Goal: Information Seeking & Learning: Learn about a topic

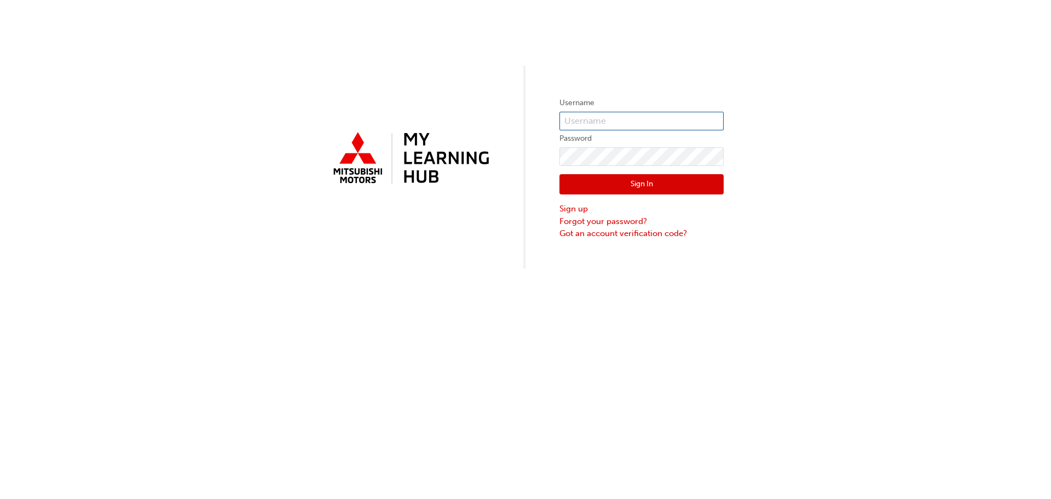
click at [637, 124] on input "text" at bounding box center [641, 121] width 164 height 19
drag, startPoint x: 637, startPoint y: 124, endPoint x: 649, endPoint y: 123, distance: 12.1
click at [637, 124] on input "text" at bounding box center [641, 121] width 164 height 19
click at [587, 116] on input "text" at bounding box center [641, 121] width 164 height 19
type input "5389192"
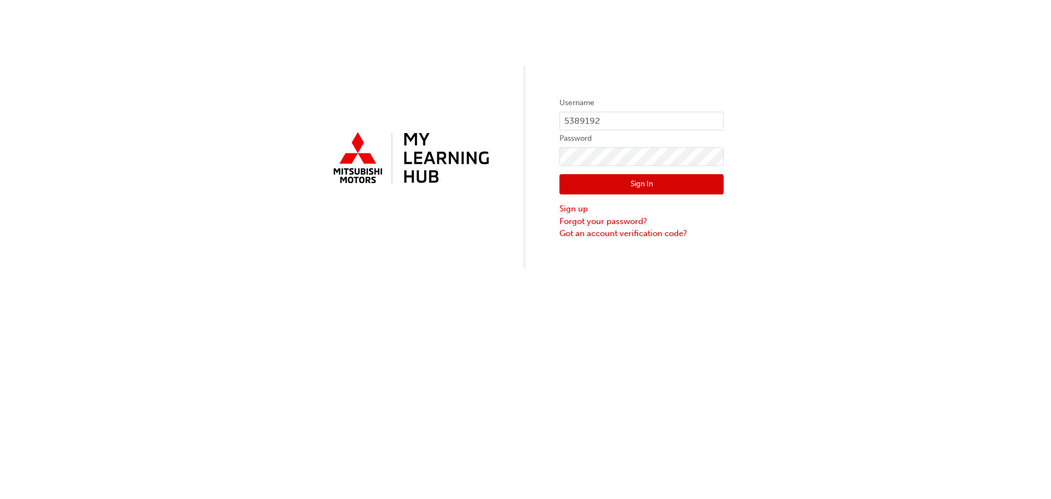
click at [654, 185] on button "Sign In" at bounding box center [641, 184] width 164 height 21
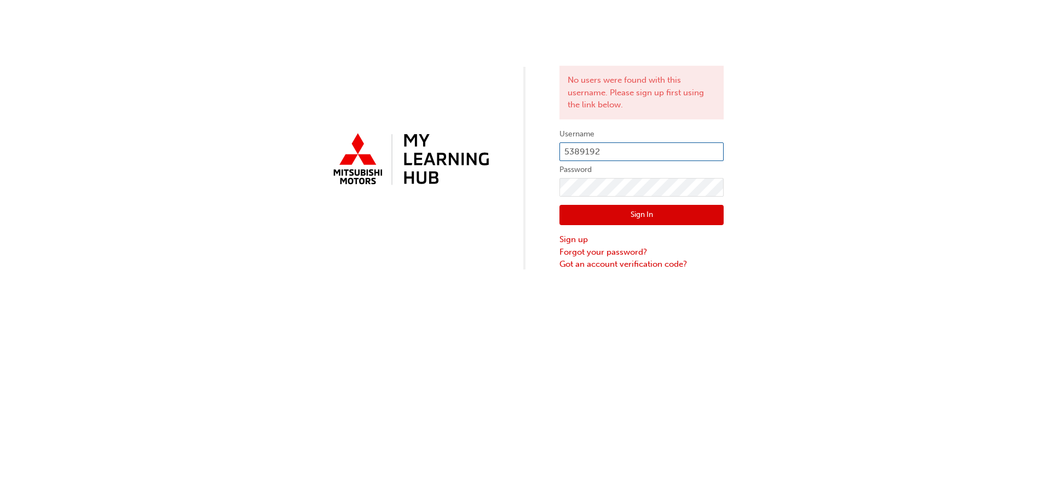
click at [602, 153] on input "5389192" at bounding box center [641, 151] width 164 height 19
click at [566, 151] on input "5389192" at bounding box center [641, 151] width 164 height 19
type input "0005389192"
click at [611, 217] on button "Sign In" at bounding box center [641, 215] width 164 height 21
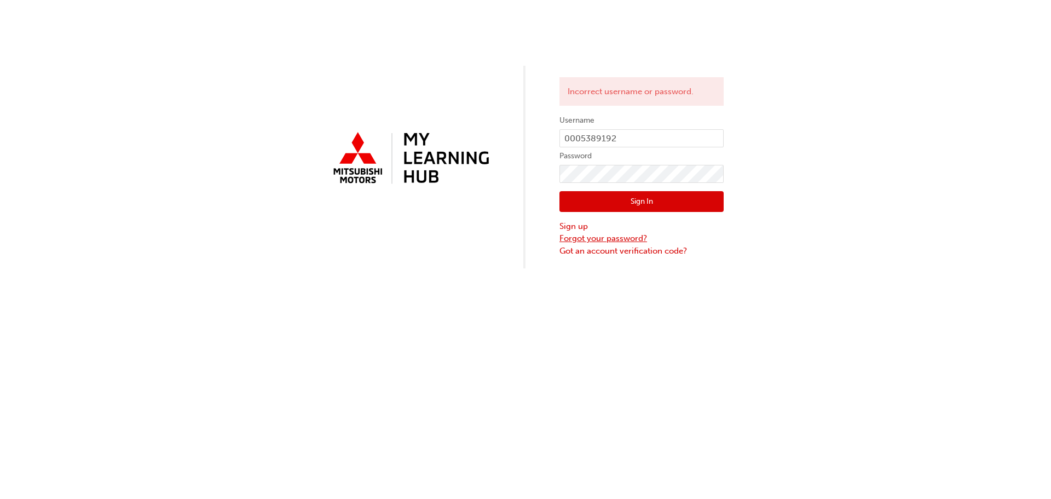
click at [595, 241] on link "Forgot your password?" at bounding box center [641, 238] width 164 height 13
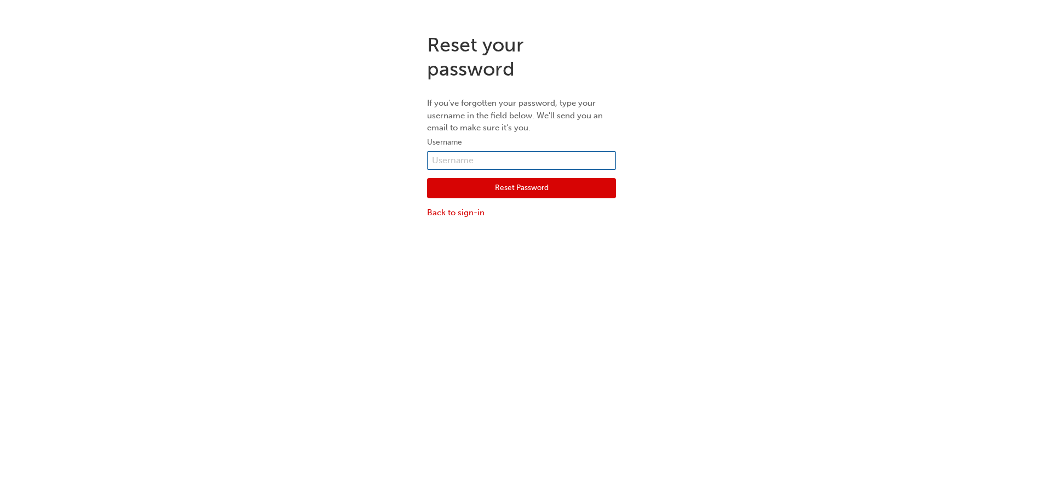
click at [472, 155] on input "text" at bounding box center [521, 160] width 189 height 19
type input "0005389192"
click at [480, 188] on button "Reset Password" at bounding box center [521, 188] width 189 height 21
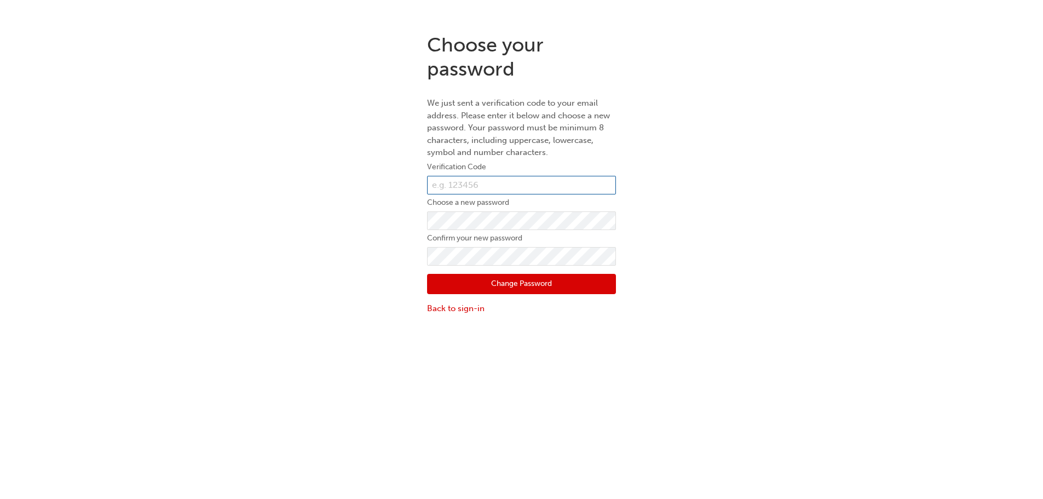
click at [443, 183] on input "text" at bounding box center [521, 185] width 189 height 19
click at [455, 177] on input "text" at bounding box center [521, 185] width 189 height 19
type input "303918"
click at [470, 278] on button "Change Password" at bounding box center [521, 284] width 189 height 21
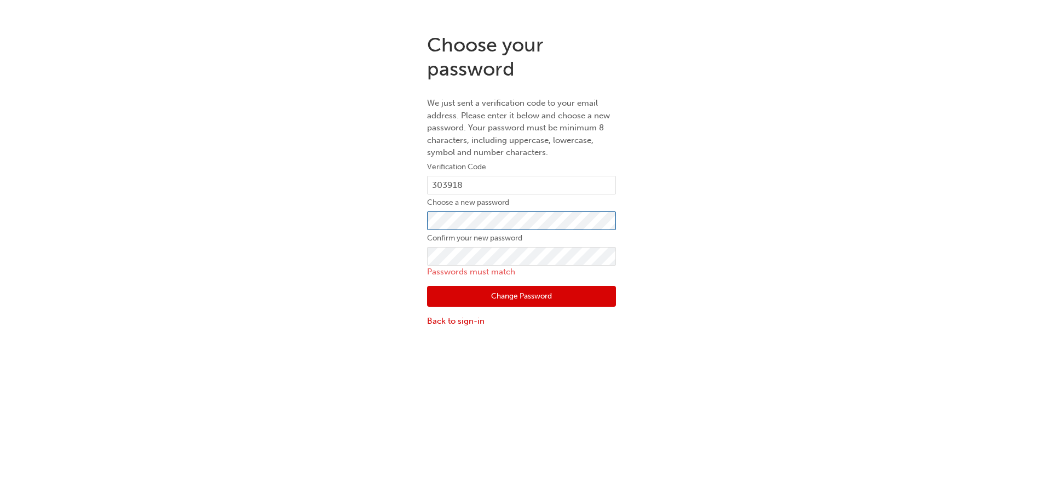
click at [95, 223] on div "Choose your password We just sent a verification code to your email address. Pl…" at bounding box center [521, 180] width 1043 height 310
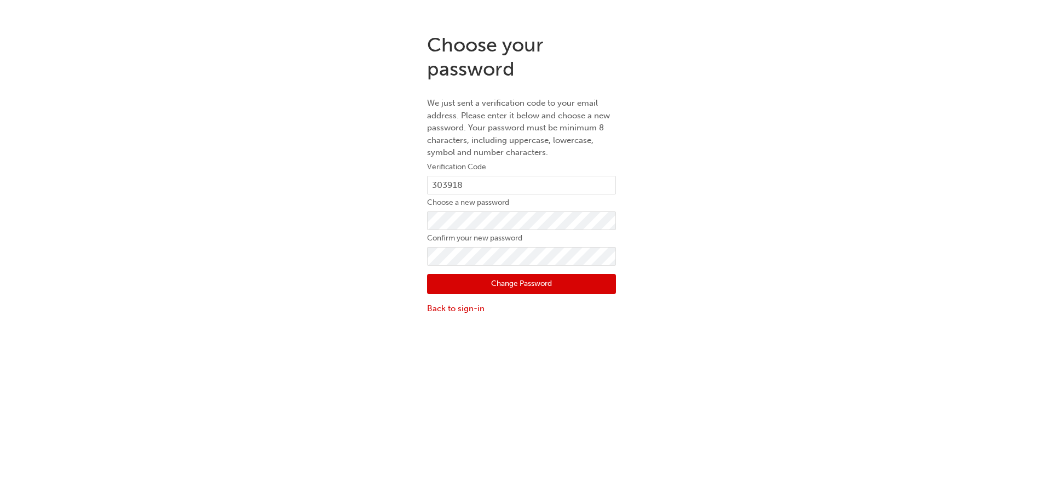
click at [495, 275] on button "Change Password" at bounding box center [521, 284] width 189 height 21
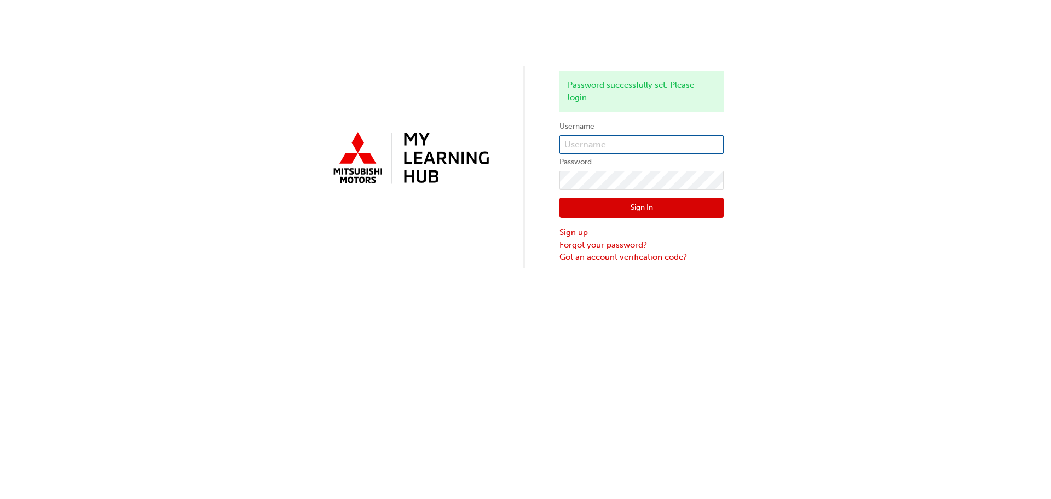
click at [671, 145] on input "text" at bounding box center [641, 144] width 164 height 19
click at [590, 143] on input "text" at bounding box center [641, 144] width 164 height 19
click at [611, 147] on input "0000" at bounding box center [641, 144] width 164 height 19
type input "0005389192"
click at [608, 205] on button "Sign In" at bounding box center [641, 208] width 164 height 21
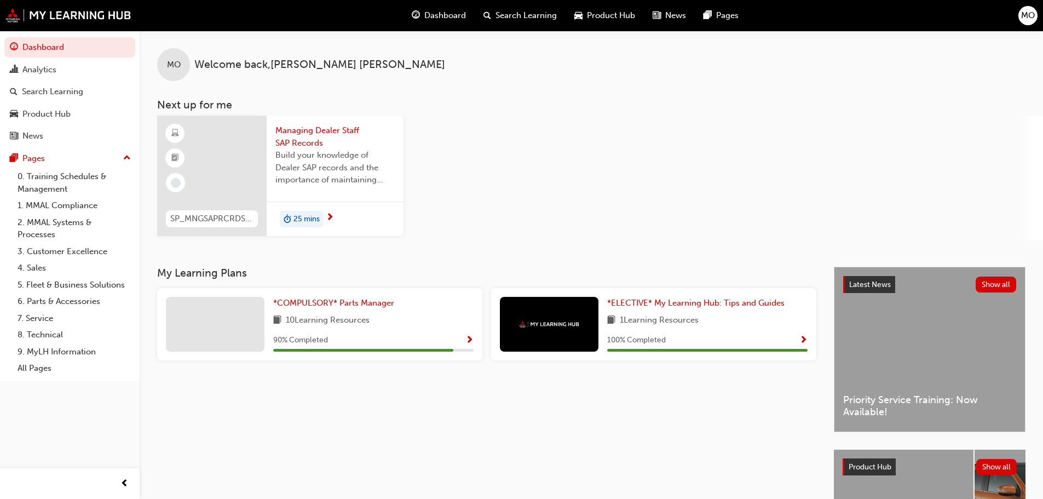
click at [470, 339] on span "Show Progress" at bounding box center [469, 341] width 8 height 10
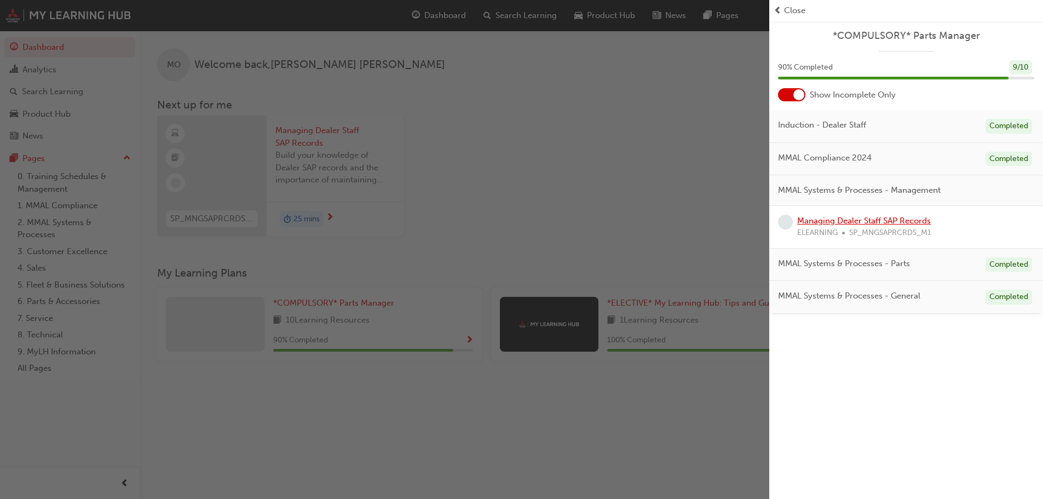
click at [847, 222] on link "Managing Dealer Staff SAP Records" at bounding box center [864, 221] width 134 height 10
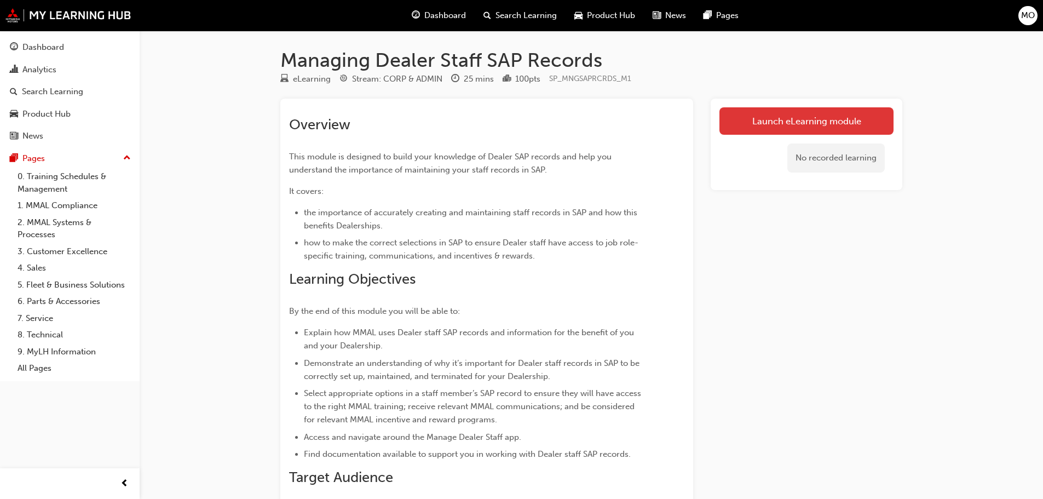
click at [823, 128] on link "Launch eLearning module" at bounding box center [806, 120] width 174 height 27
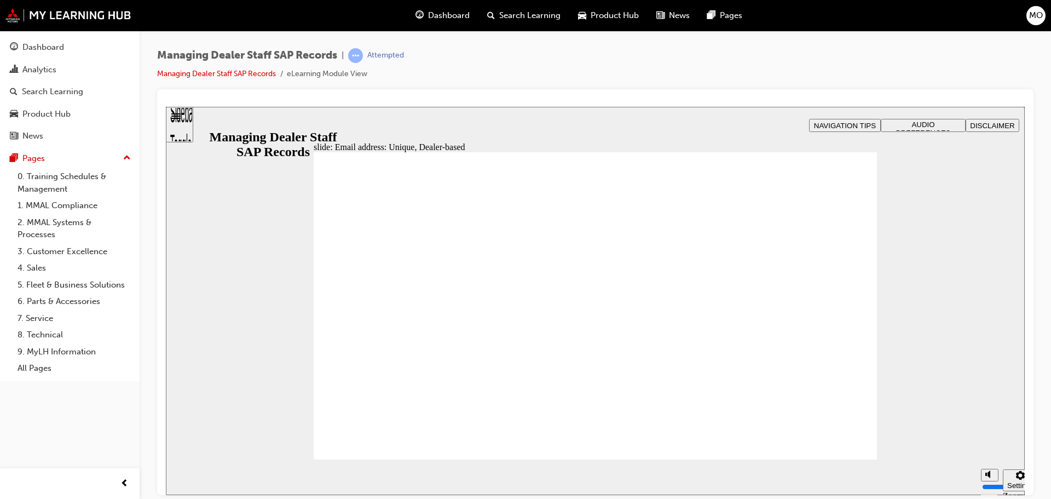
drag, startPoint x: 593, startPoint y: 265, endPoint x: 602, endPoint y: 247, distance: 20.8
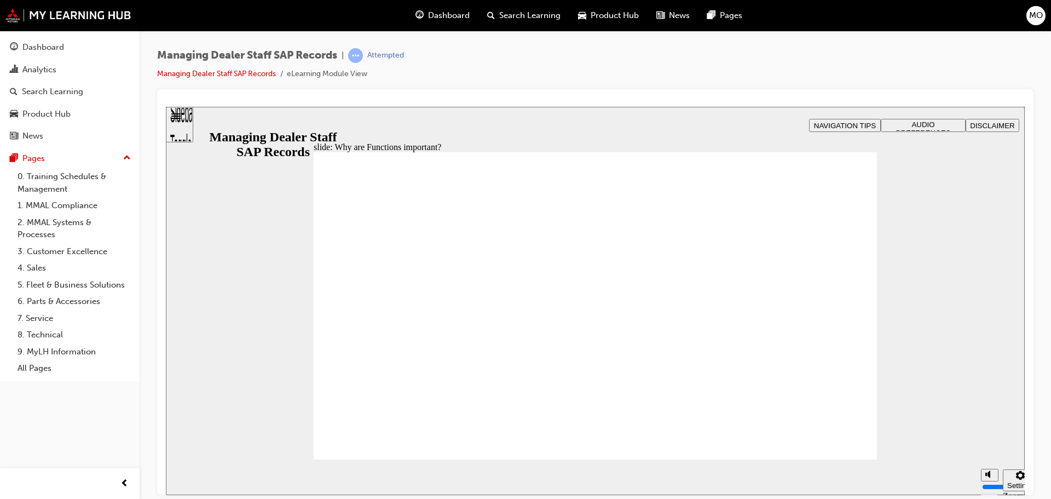
drag, startPoint x: 527, startPoint y: 225, endPoint x: 470, endPoint y: 224, distance: 56.9
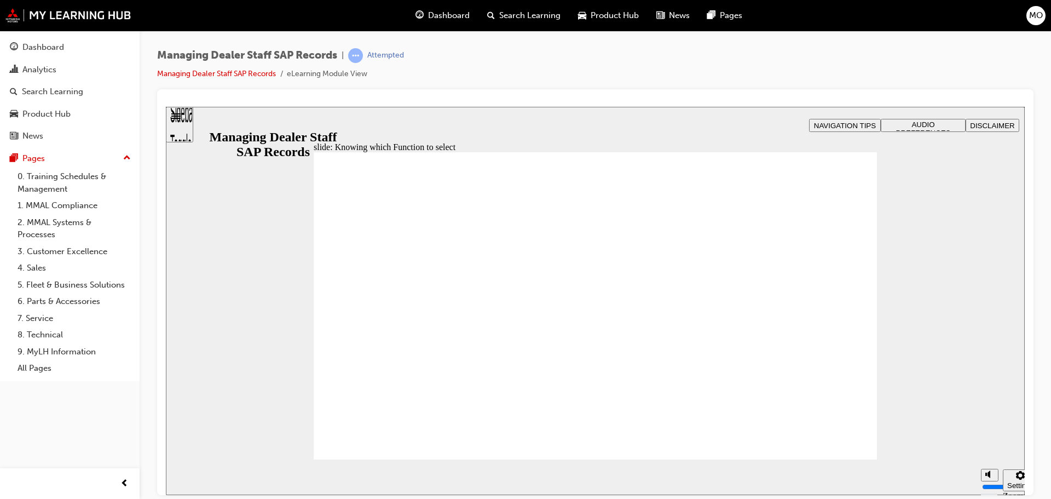
drag, startPoint x: 844, startPoint y: 169, endPoint x: 833, endPoint y: 174, distance: 12.5
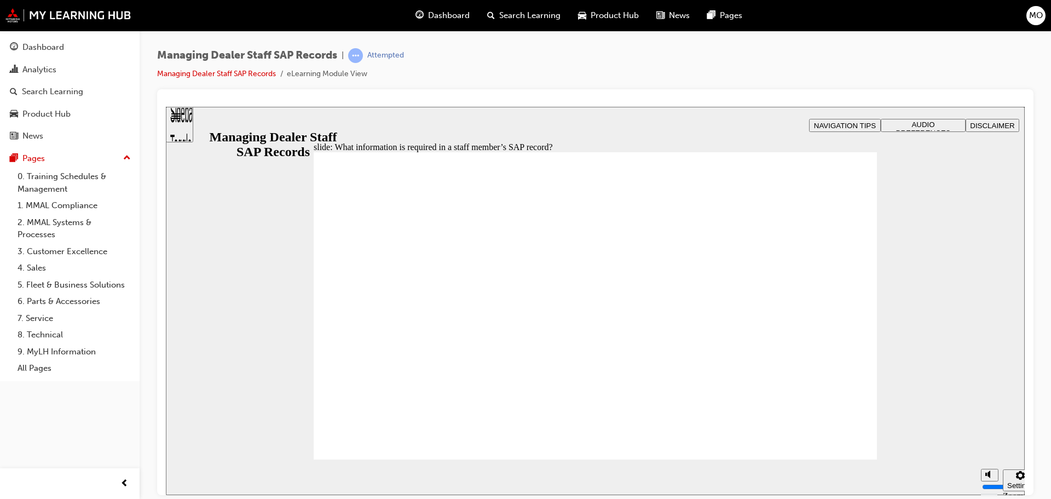
type input "123"
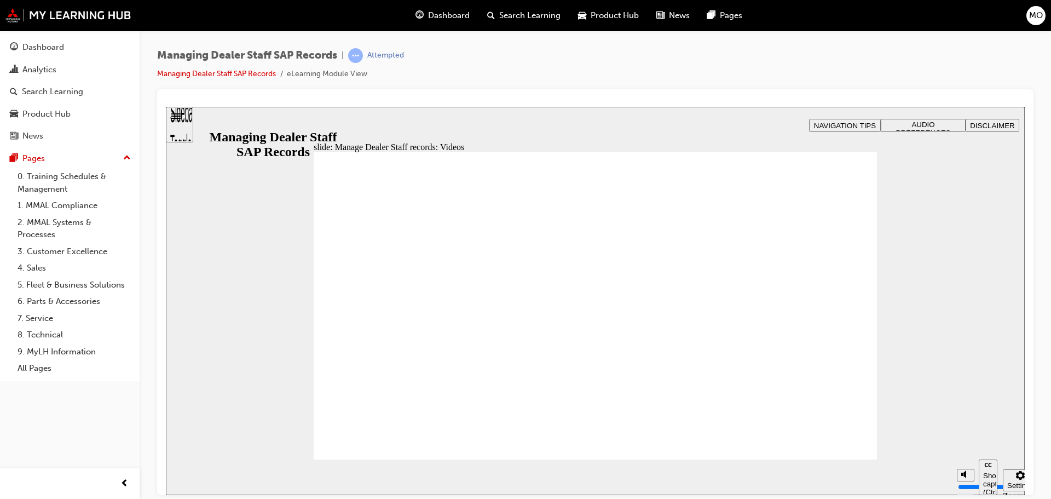
type input "127"
type input "254"
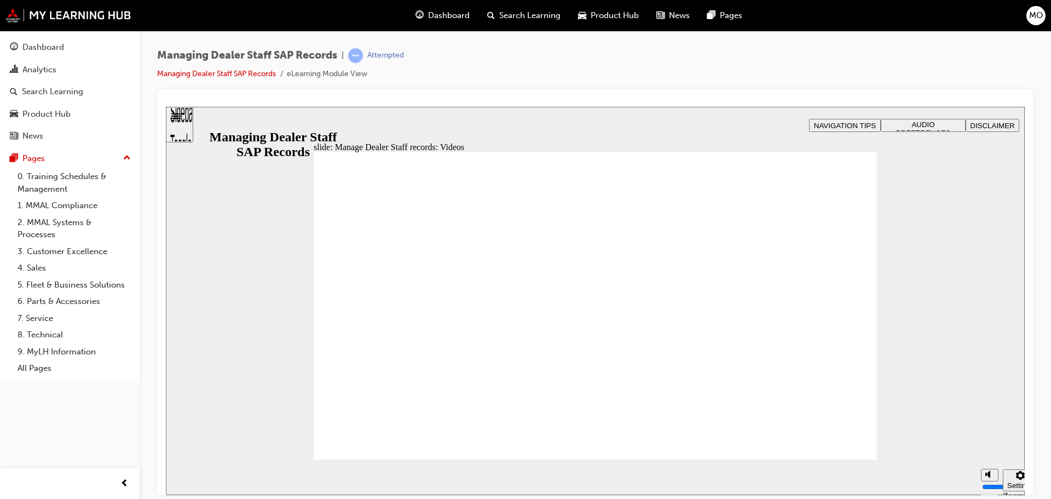
type input "75"
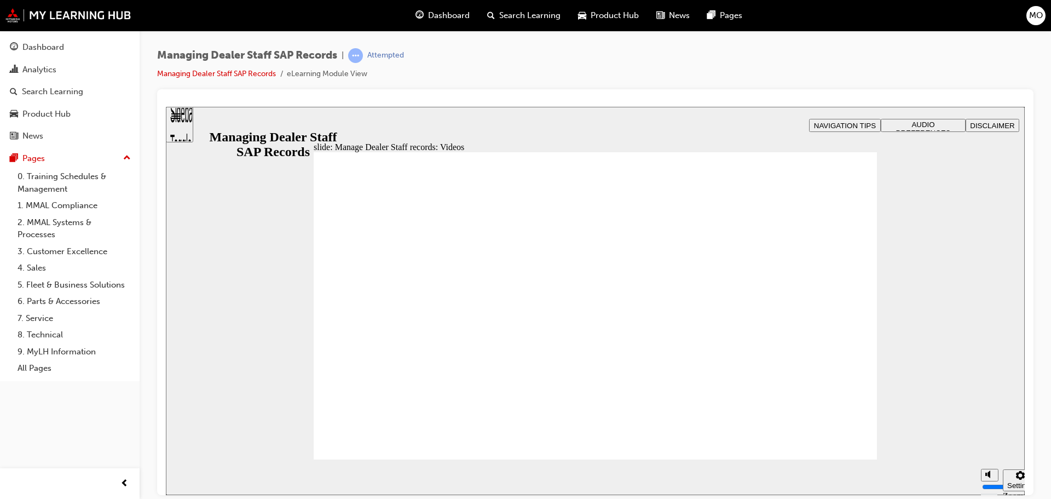
type input "144"
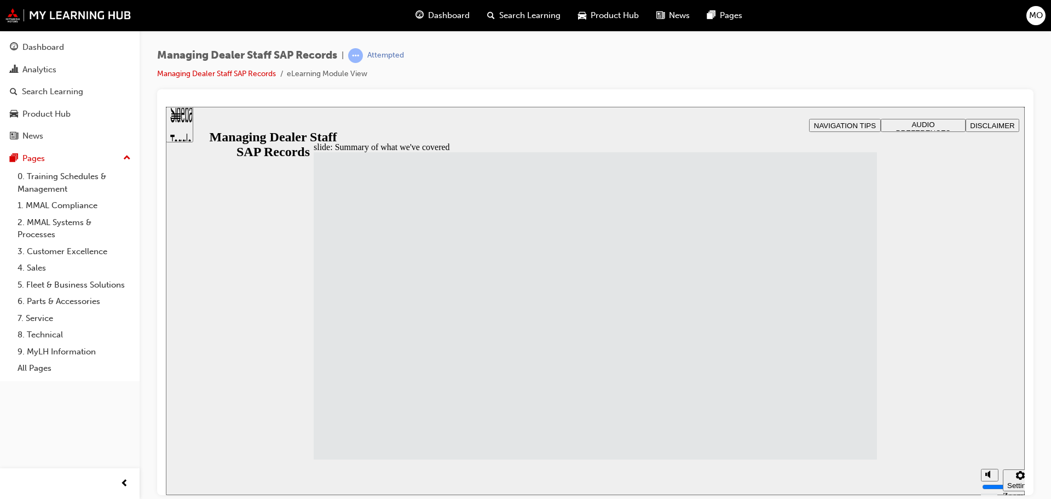
drag, startPoint x: 447, startPoint y: 359, endPoint x: 455, endPoint y: 380, distance: 23.1
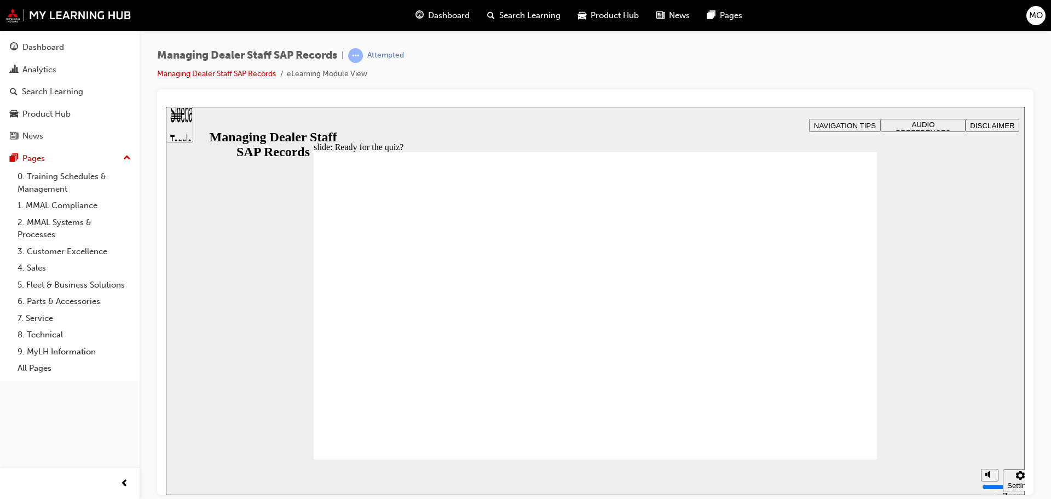
checkbox input "true"
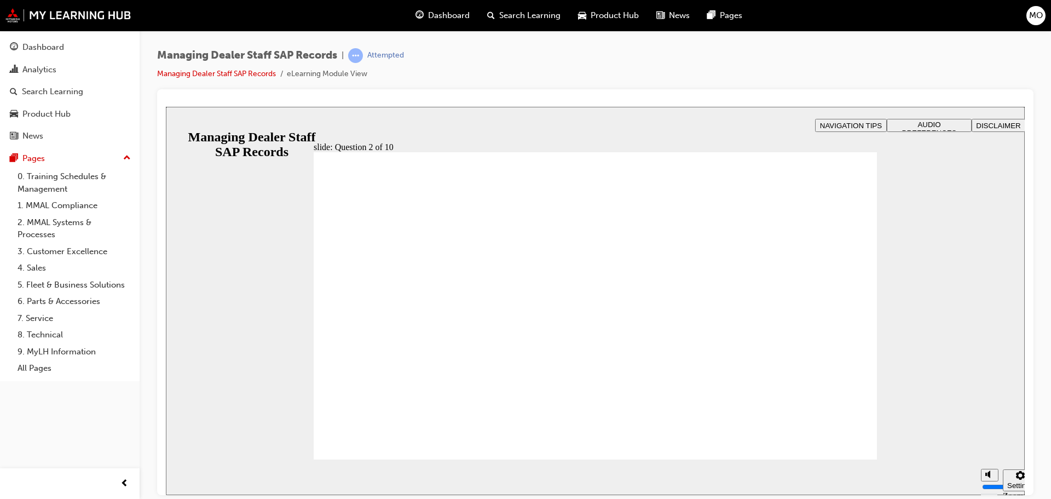
radio input "true"
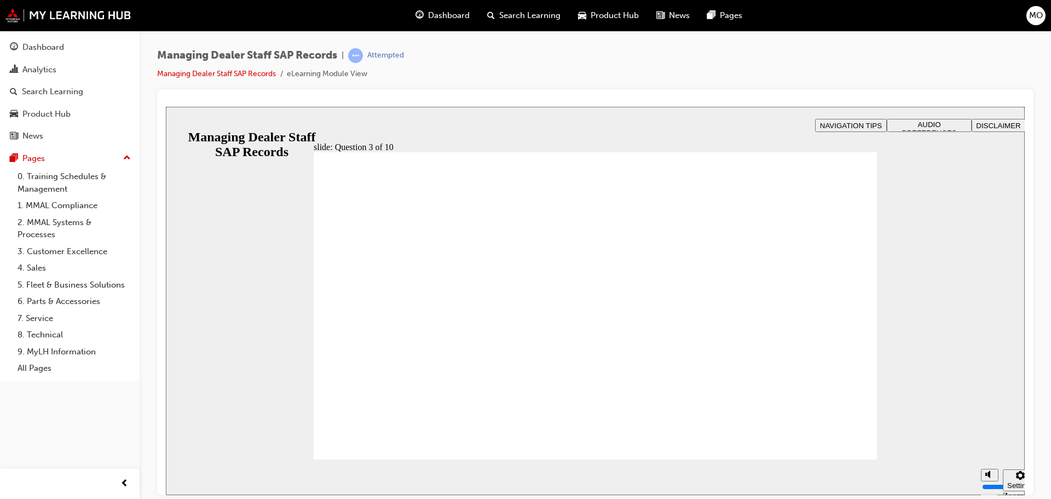
checkbox input "true"
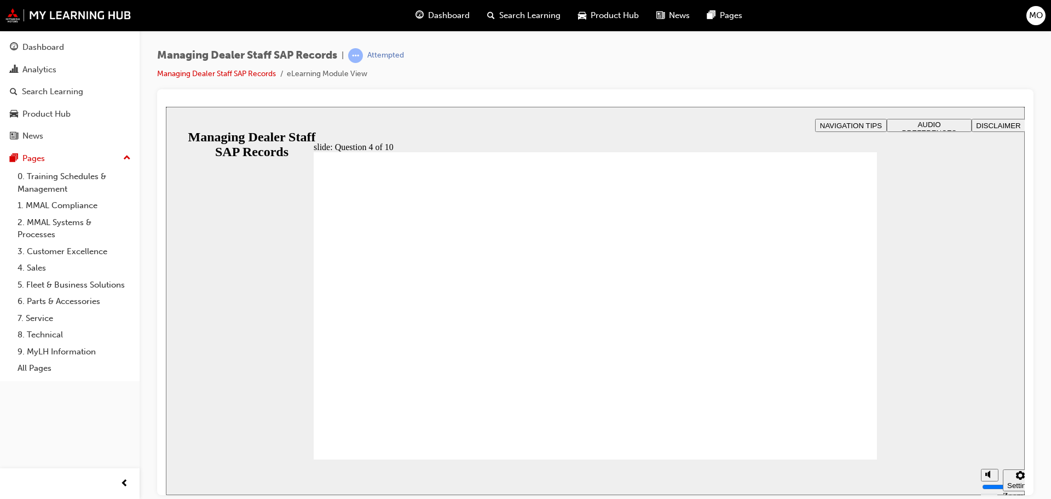
checkbox input "true"
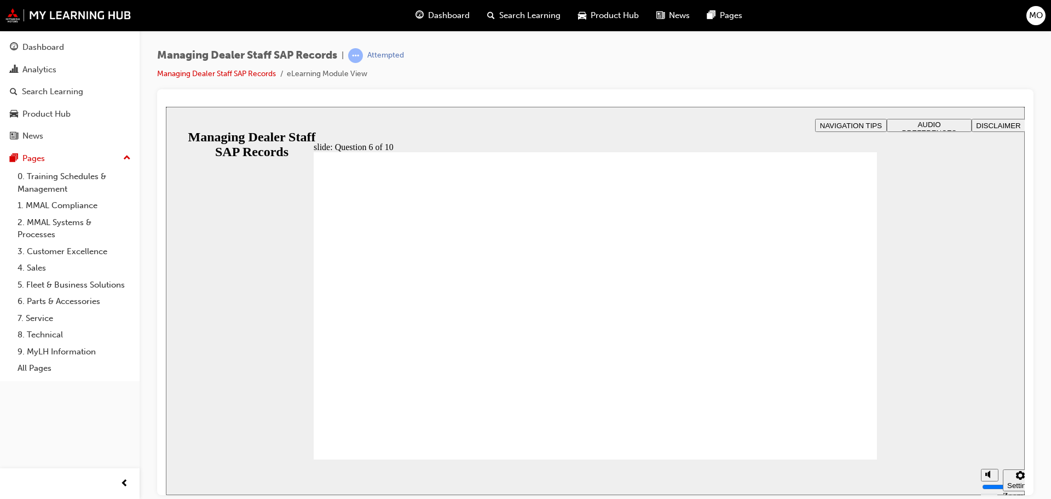
radio input "true"
checkbox input "true"
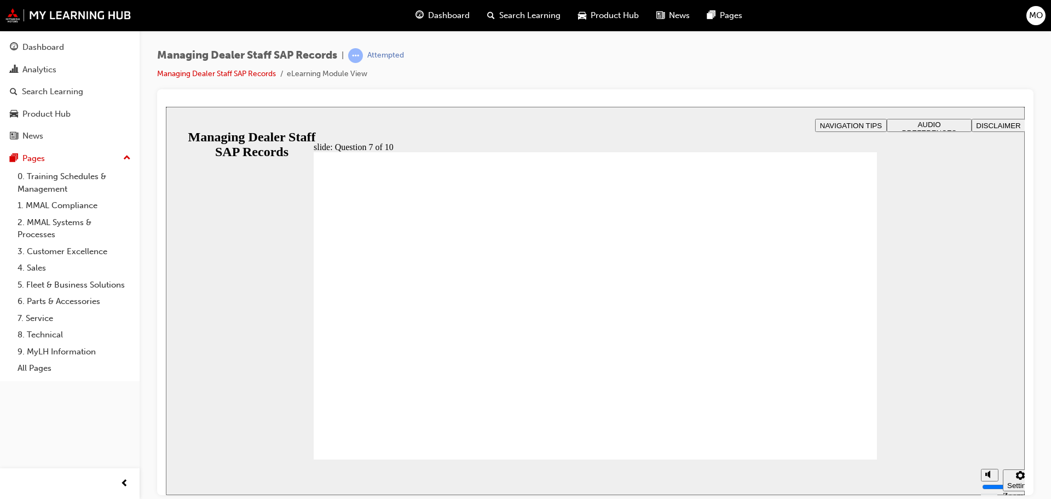
radio input "true"
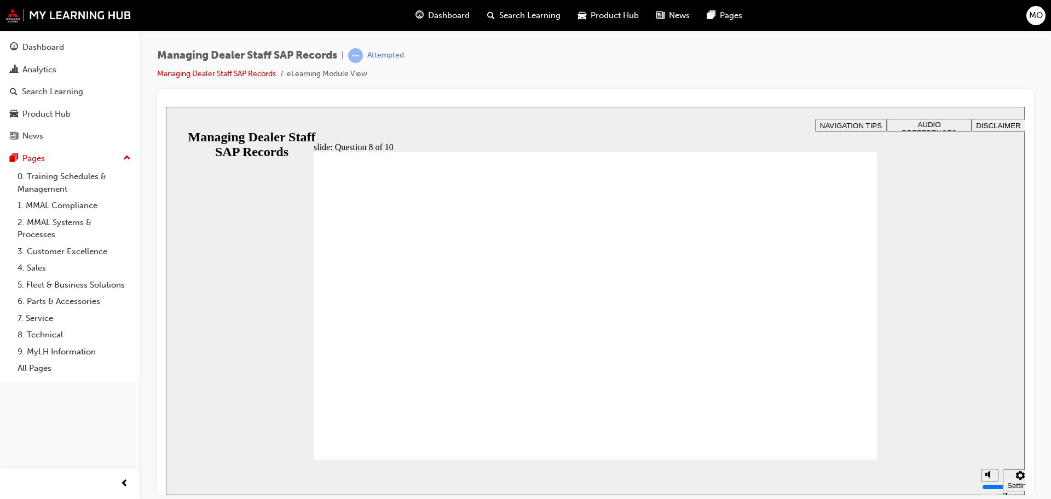
radio input "true"
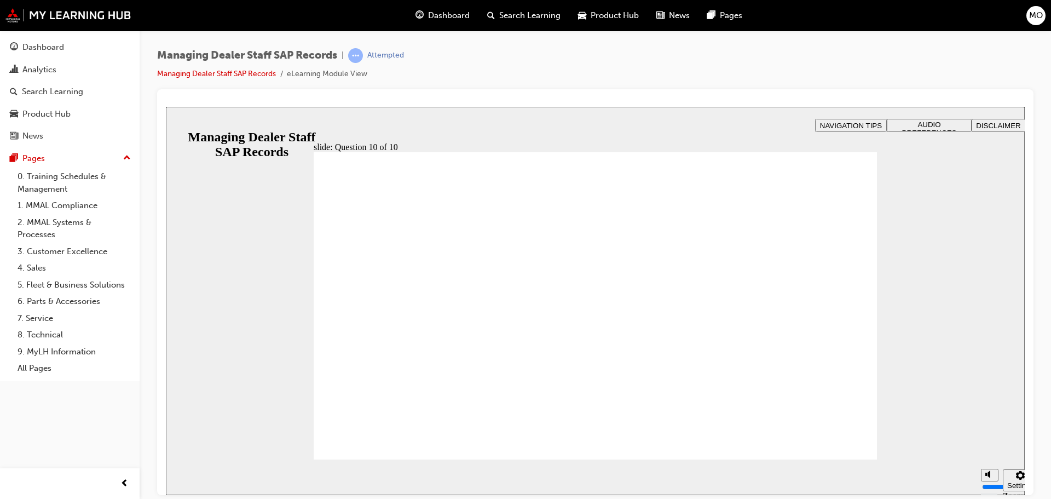
radio input "true"
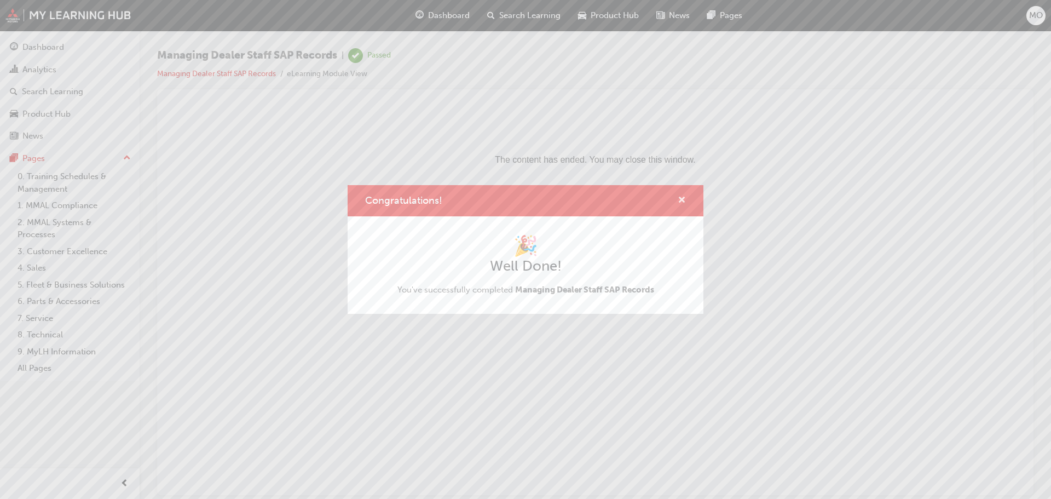
click at [683, 200] on span "cross-icon" at bounding box center [682, 201] width 8 height 10
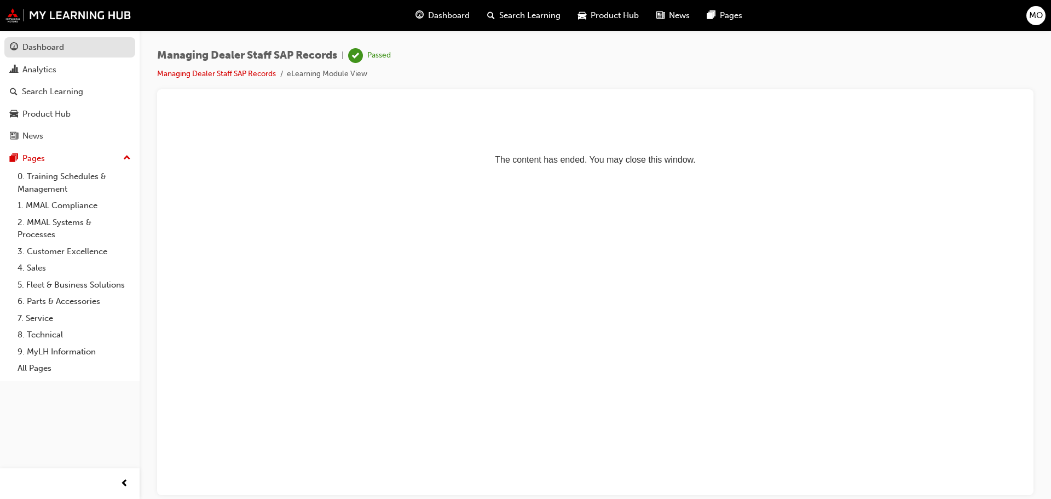
click at [55, 50] on div "Dashboard" at bounding box center [43, 47] width 42 height 13
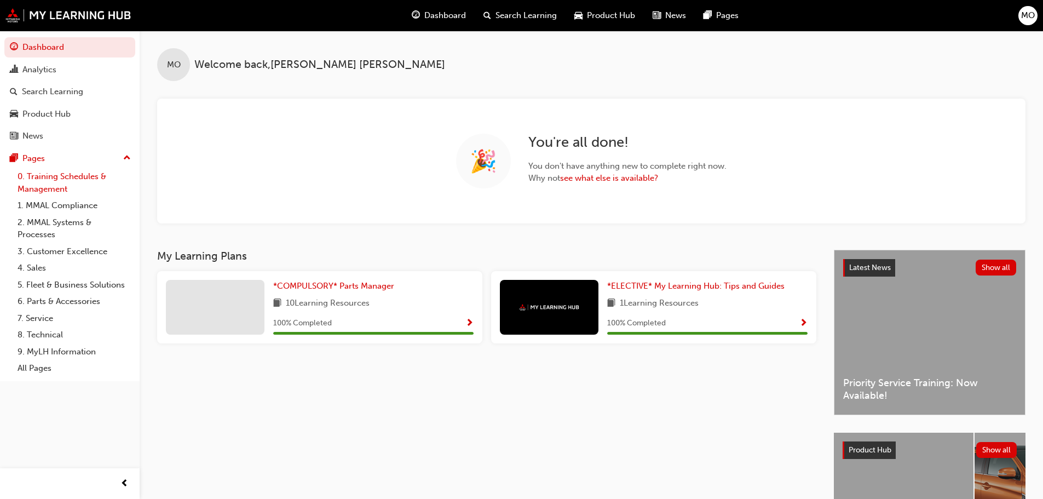
click at [91, 177] on link "0. Training Schedules & Management" at bounding box center [74, 182] width 122 height 29
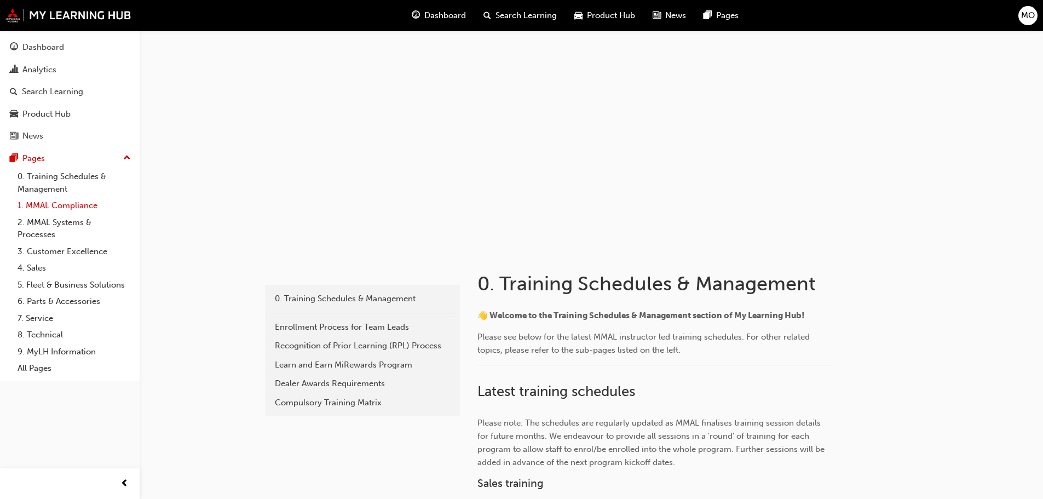
click at [86, 209] on link "1. MMAL Compliance" at bounding box center [74, 205] width 122 height 17
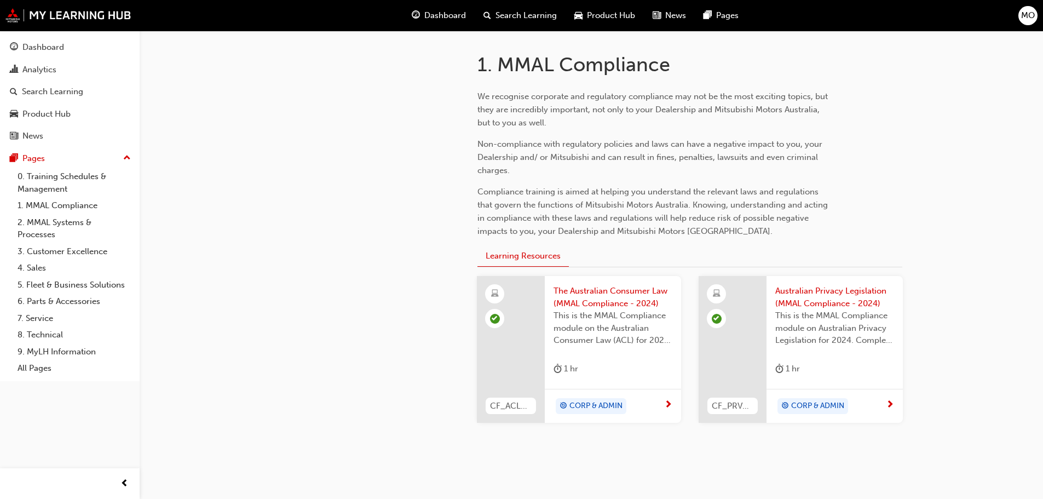
scroll to position [258, 0]
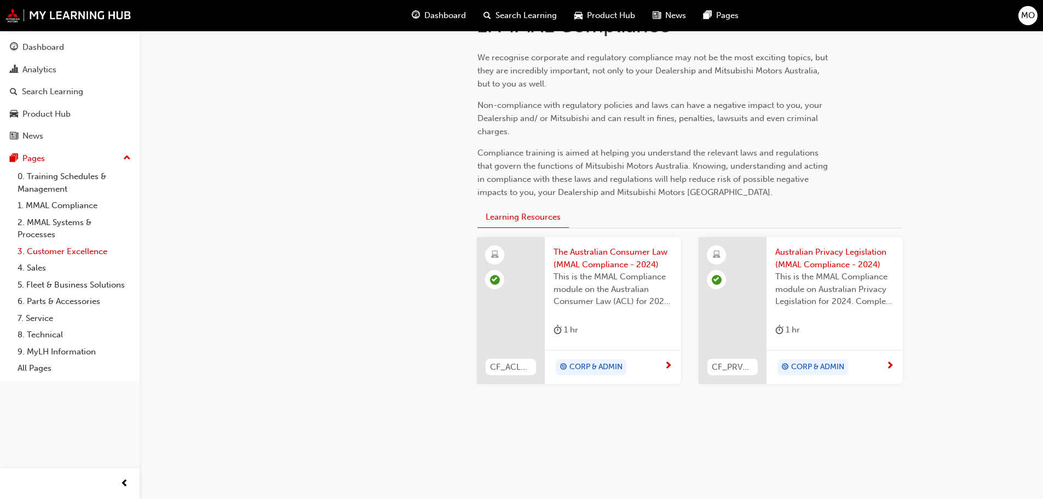
click at [67, 251] on link "3. Customer Excellence" at bounding box center [74, 251] width 122 height 17
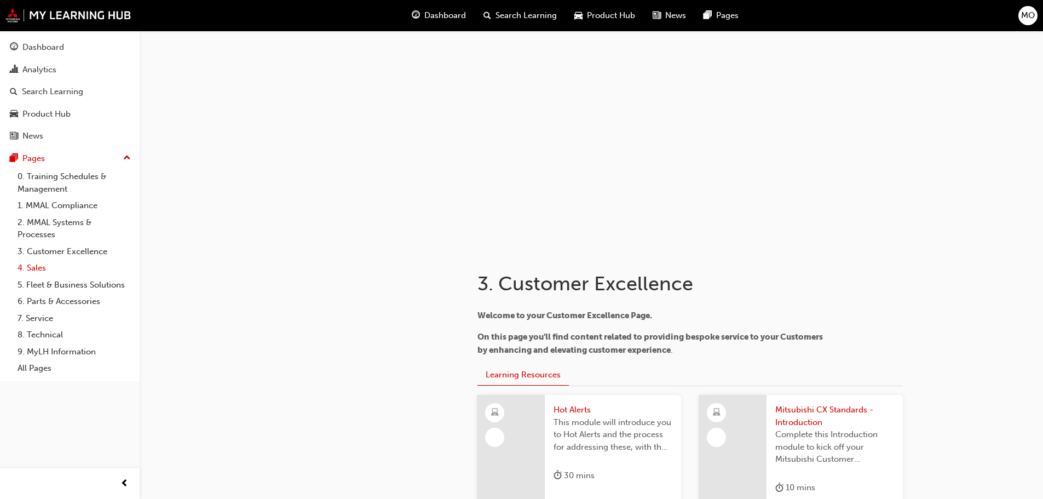
click at [28, 267] on link "4. Sales" at bounding box center [74, 267] width 122 height 17
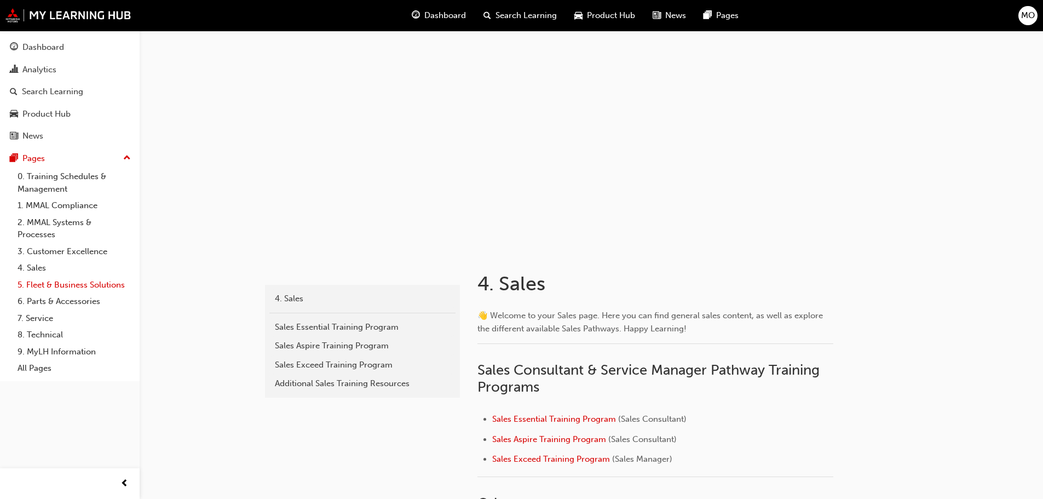
click at [39, 284] on link "5. Fleet & Business Solutions" at bounding box center [74, 284] width 122 height 17
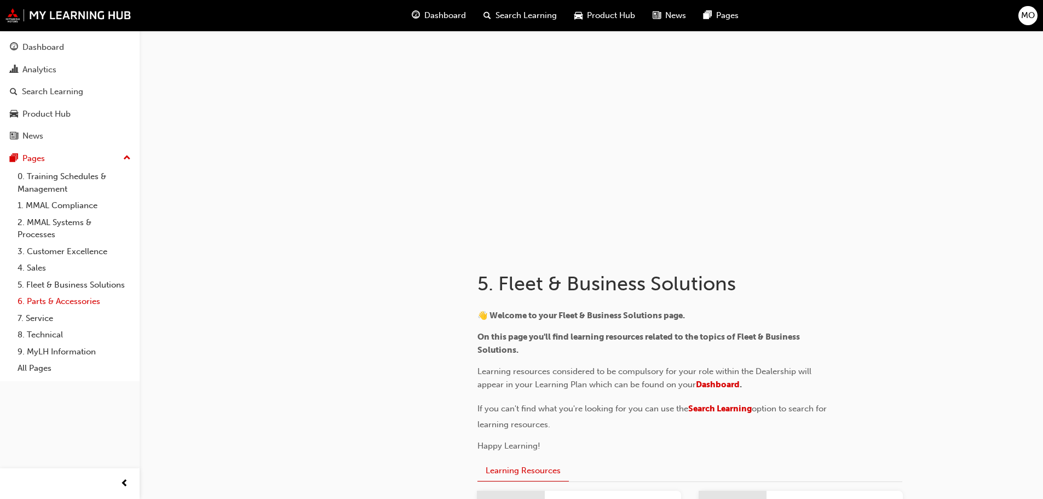
click at [45, 300] on link "6. Parts & Accessories" at bounding box center [74, 301] width 122 height 17
click at [44, 317] on link "7. Service" at bounding box center [74, 318] width 122 height 17
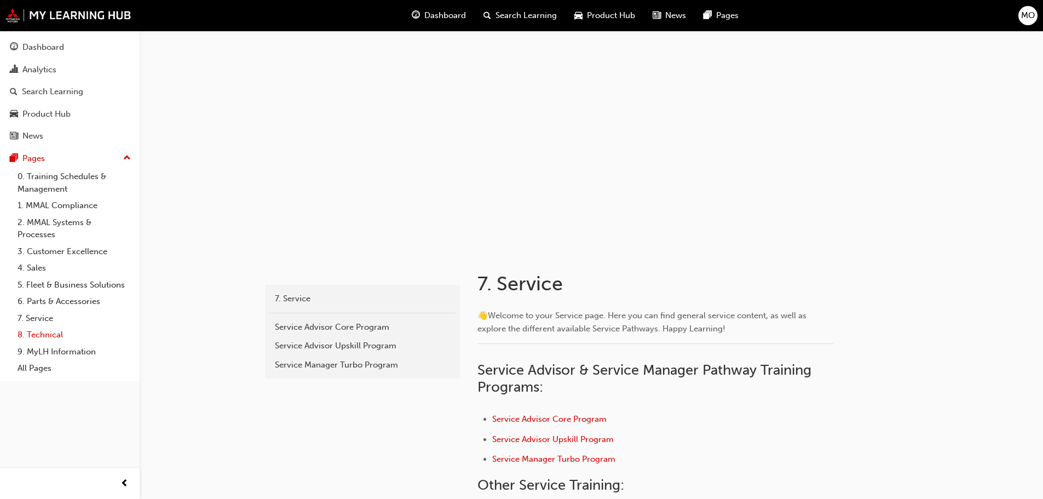
click at [46, 337] on link "8. Technical" at bounding box center [74, 334] width 122 height 17
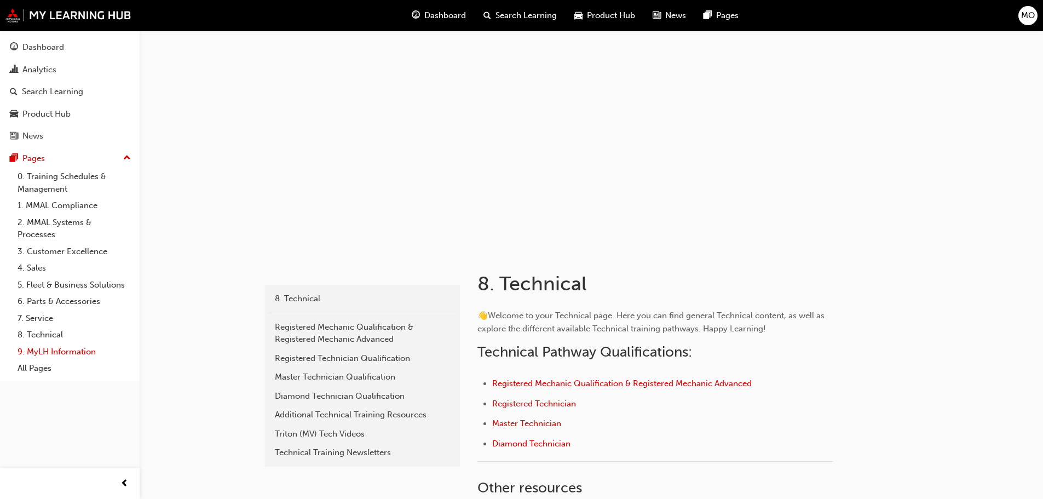
click at [41, 353] on link "9. MyLH Information" at bounding box center [74, 351] width 122 height 17
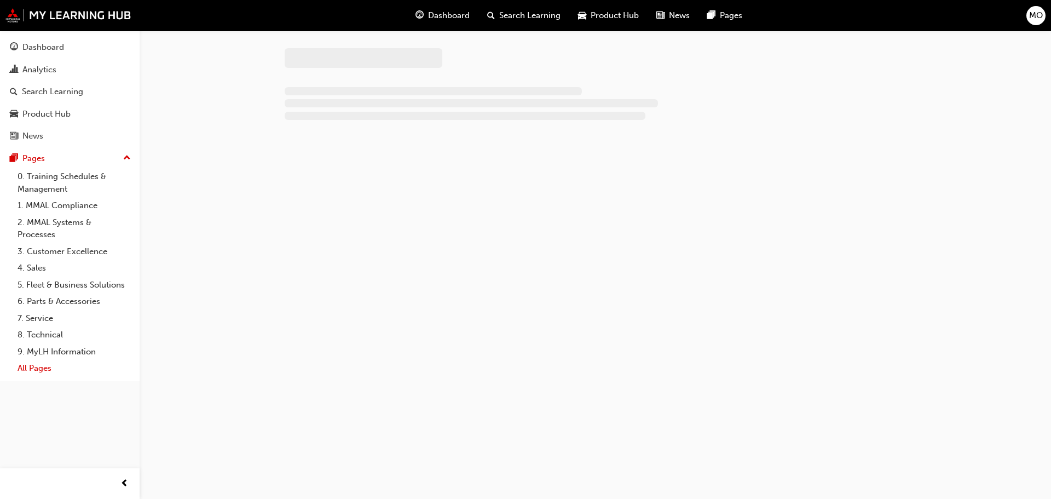
click at [38, 368] on link "All Pages" at bounding box center [74, 368] width 122 height 17
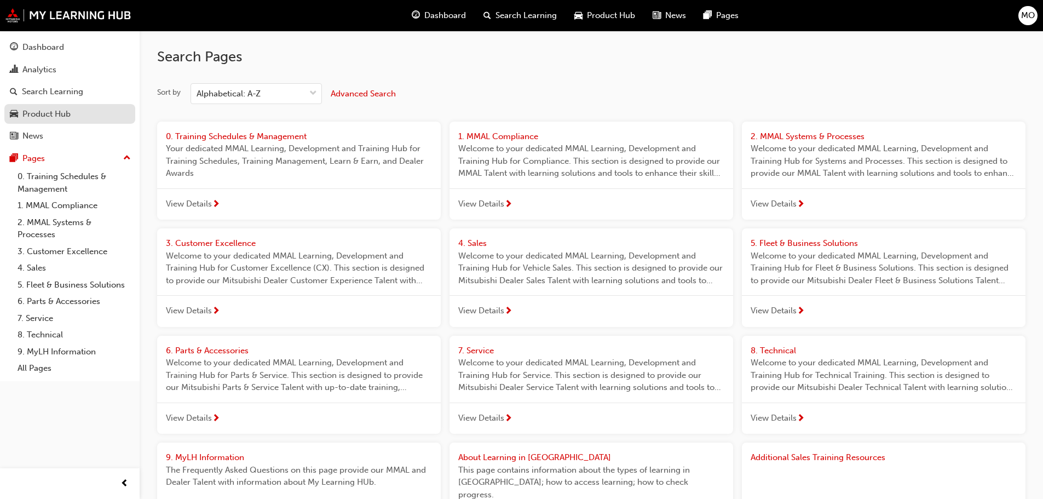
click at [56, 109] on div "Product Hub" at bounding box center [46, 114] width 48 height 13
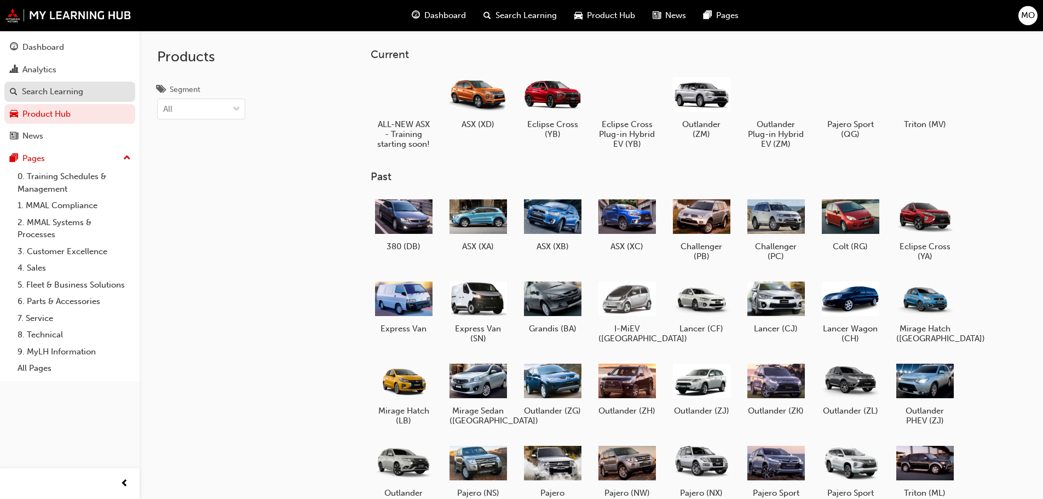
click at [57, 86] on div "Search Learning" at bounding box center [52, 91] width 61 height 13
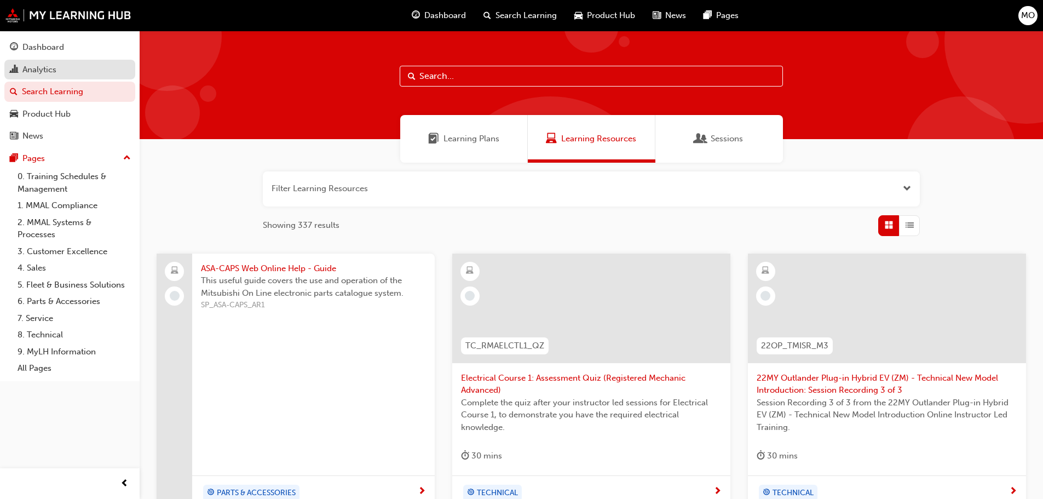
click at [51, 70] on div "Analytics" at bounding box center [39, 69] width 34 height 13
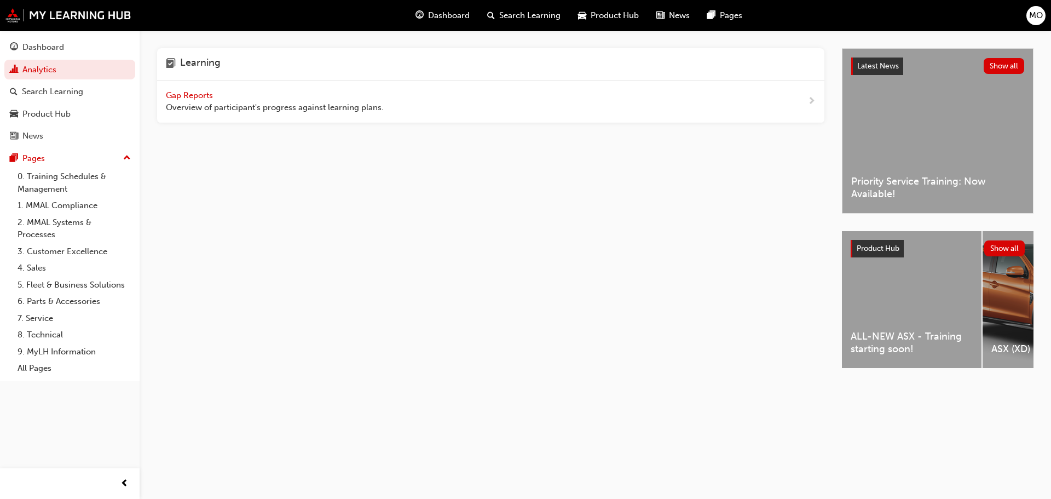
click at [201, 96] on span "Gap Reports" at bounding box center [190, 95] width 49 height 10
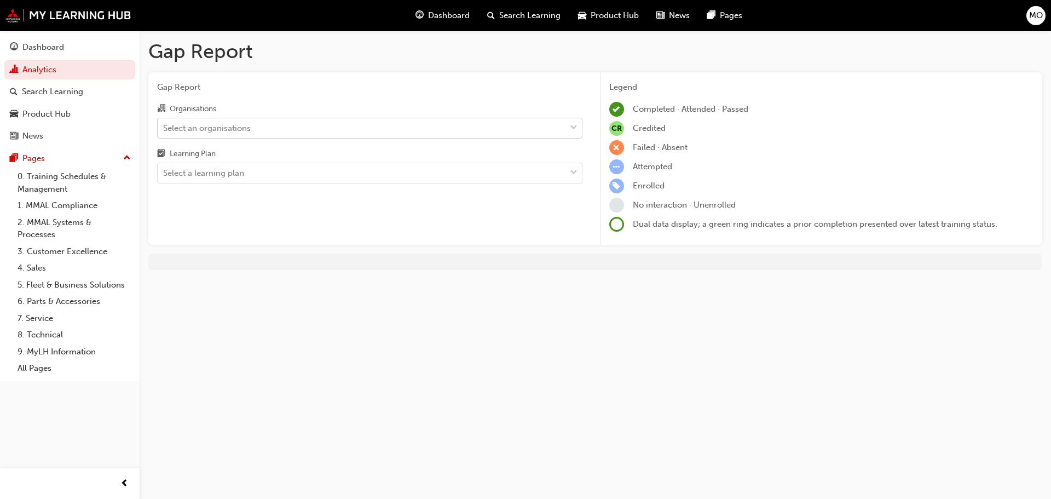
click at [334, 135] on div "Select an organisations" at bounding box center [362, 127] width 408 height 19
click at [164, 132] on input "Organisations Select an organisations" at bounding box center [163, 127] width 1 height 9
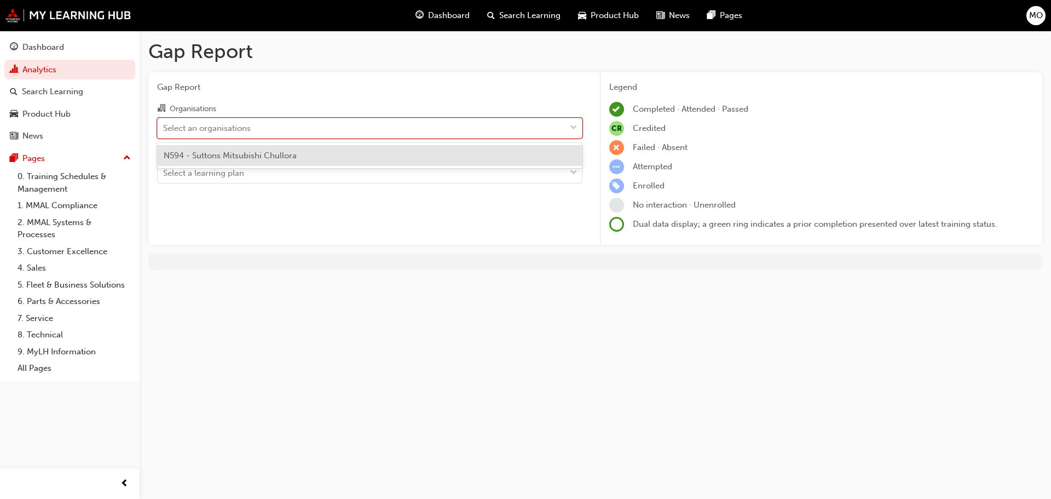
click at [325, 159] on div "N594 - Suttons Mitsubishi Chullora" at bounding box center [369, 155] width 425 height 21
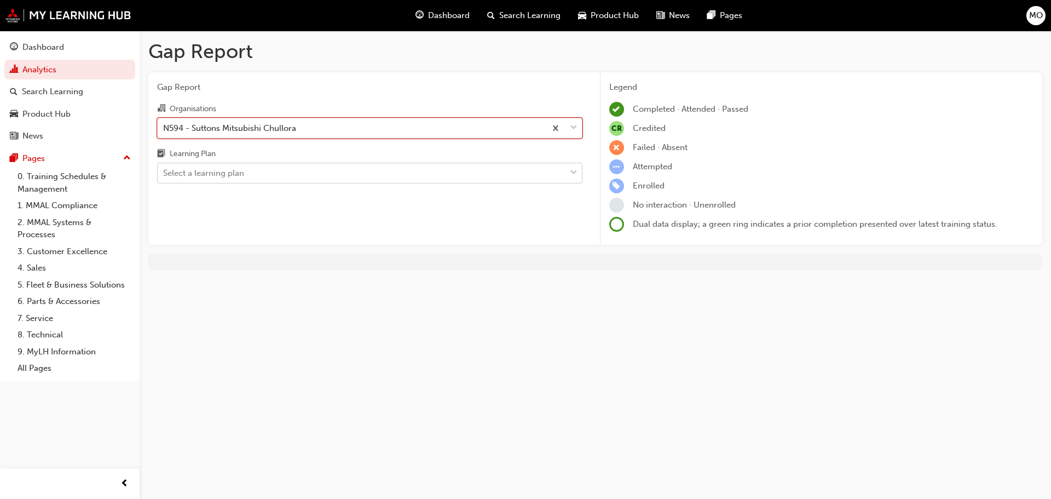
click at [322, 170] on div "Select a learning plan" at bounding box center [362, 173] width 408 height 19
click at [164, 170] on input "Learning Plan Select a learning plan" at bounding box center [163, 172] width 1 height 9
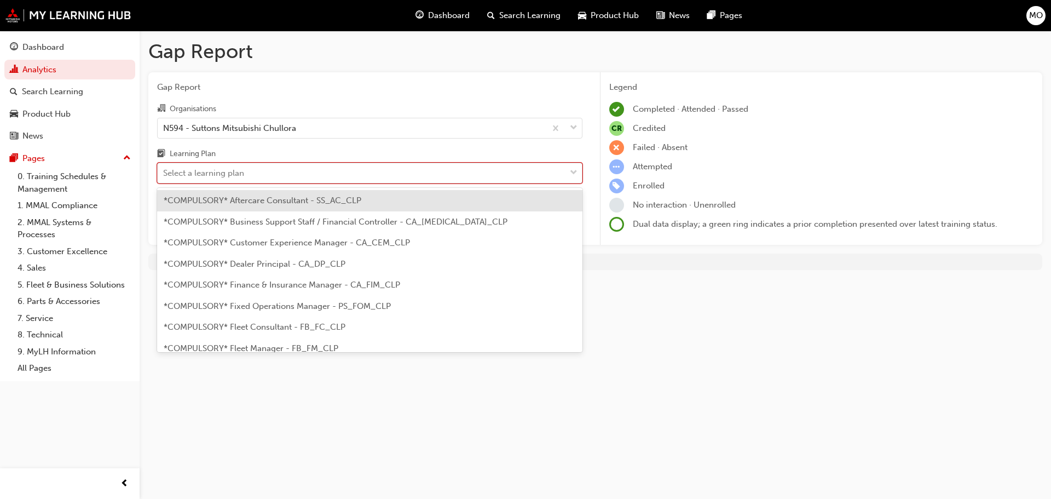
click at [322, 176] on div "Select a learning plan" at bounding box center [362, 173] width 408 height 19
click at [164, 176] on input "Learning Plan option *COMPULSORY* Aftercare Consultant - SS_AC_CLP focused, 1 o…" at bounding box center [163, 172] width 1 height 9
click at [322, 176] on div "Select a learning plan" at bounding box center [362, 173] width 408 height 19
click at [164, 176] on input "Learning Plan option *COMPULSORY* Aftercare Consultant - SS_AC_CLP focused, 1 o…" at bounding box center [163, 172] width 1 height 9
click at [191, 155] on div "Learning Plan" at bounding box center [193, 153] width 46 height 11
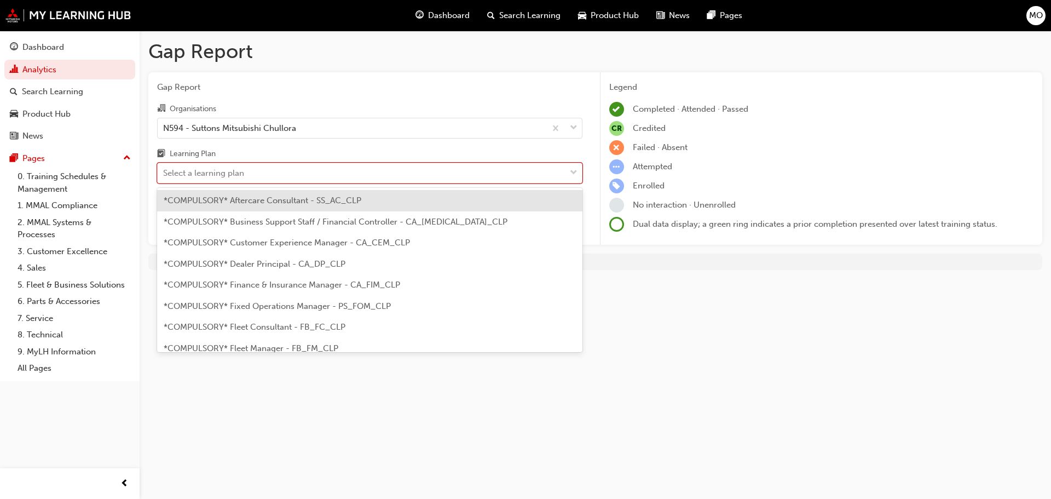
click at [164, 168] on input "Learning Plan option *COMPULSORY* Aftercare Consultant - SS_AC_CLP focused, 1 o…" at bounding box center [163, 172] width 1 height 9
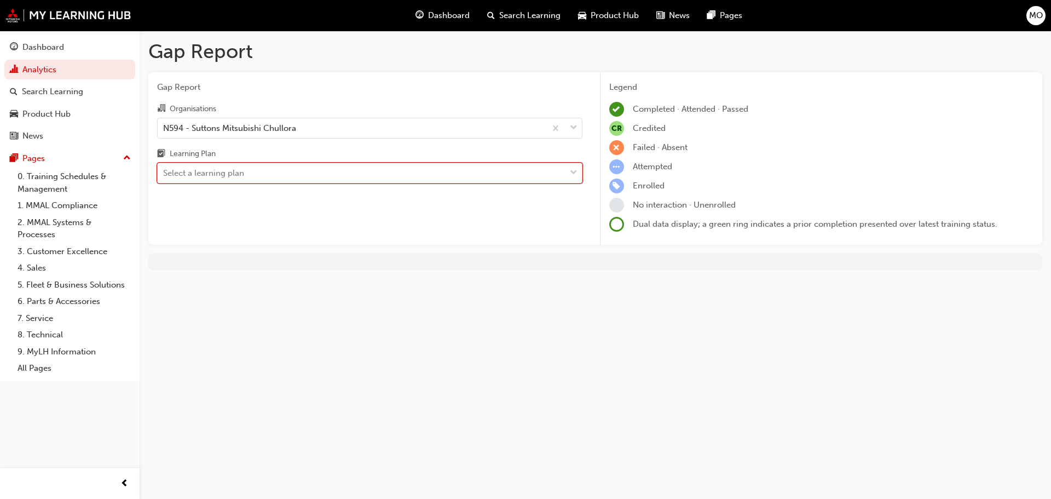
click at [198, 172] on div "Select a learning plan" at bounding box center [203, 173] width 81 height 13
click at [164, 172] on input "Learning Plan 0 results available. Select is focused ,type to refine list, pres…" at bounding box center [163, 172] width 1 height 9
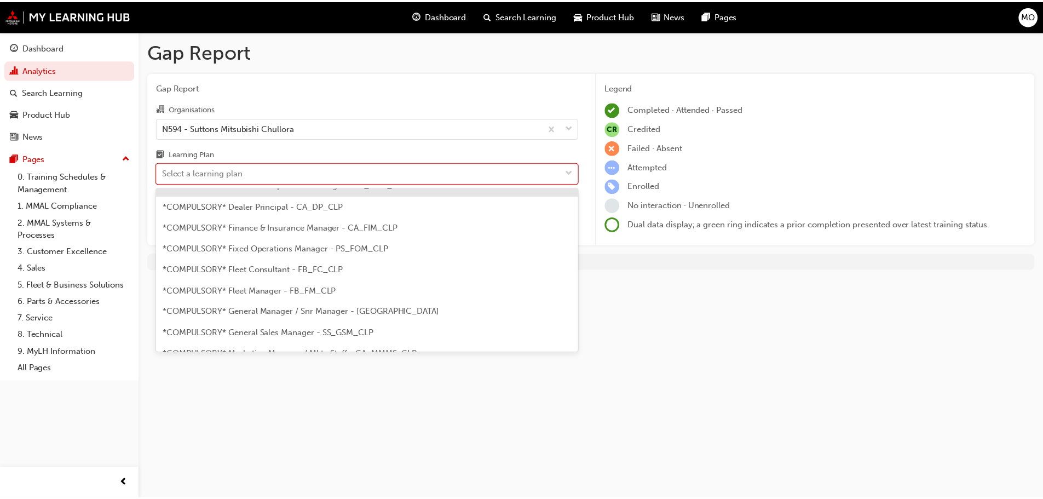
scroll to position [109, 0]
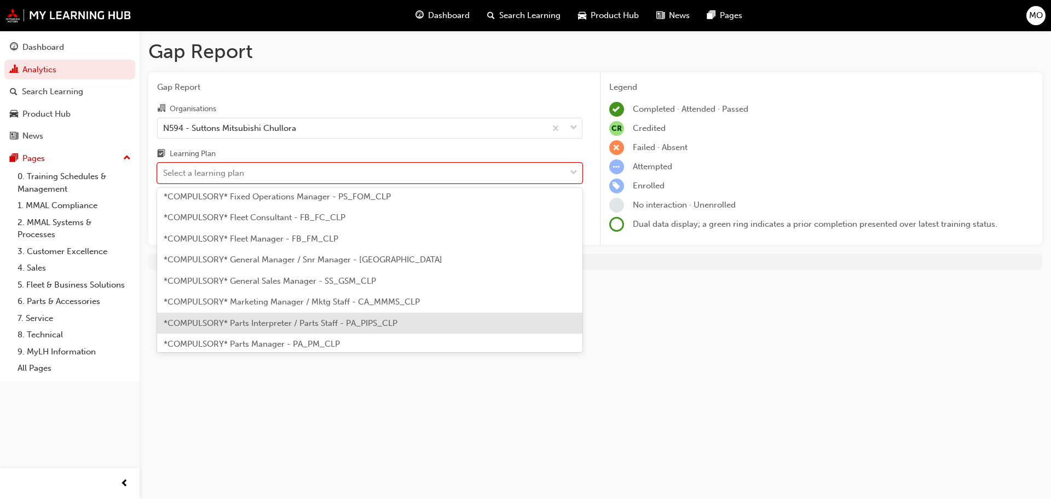
click at [287, 324] on span "*COMPULSORY* Parts Interpreter / Parts Staff - PA_PIPS_CLP" at bounding box center [281, 323] width 234 height 10
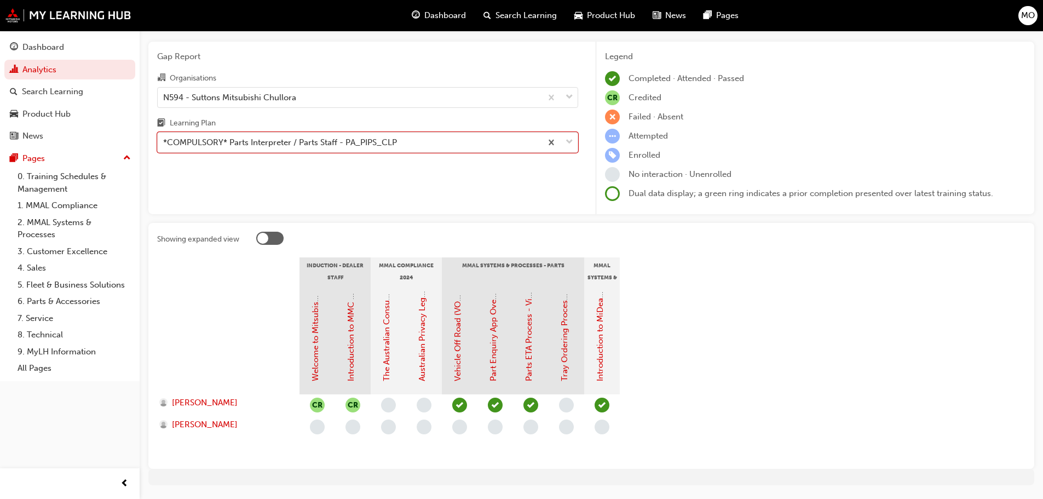
scroll to position [62, 0]
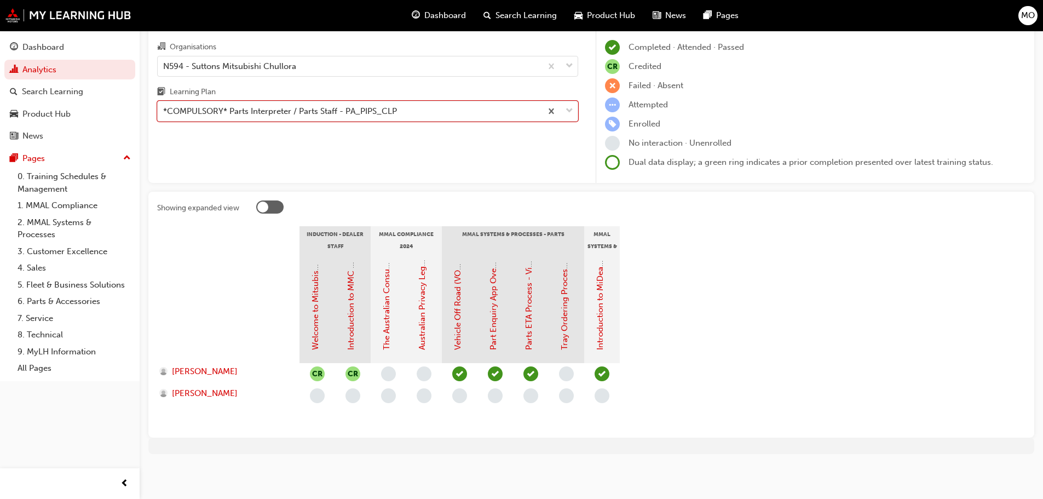
click at [272, 209] on div at bounding box center [269, 206] width 27 height 13
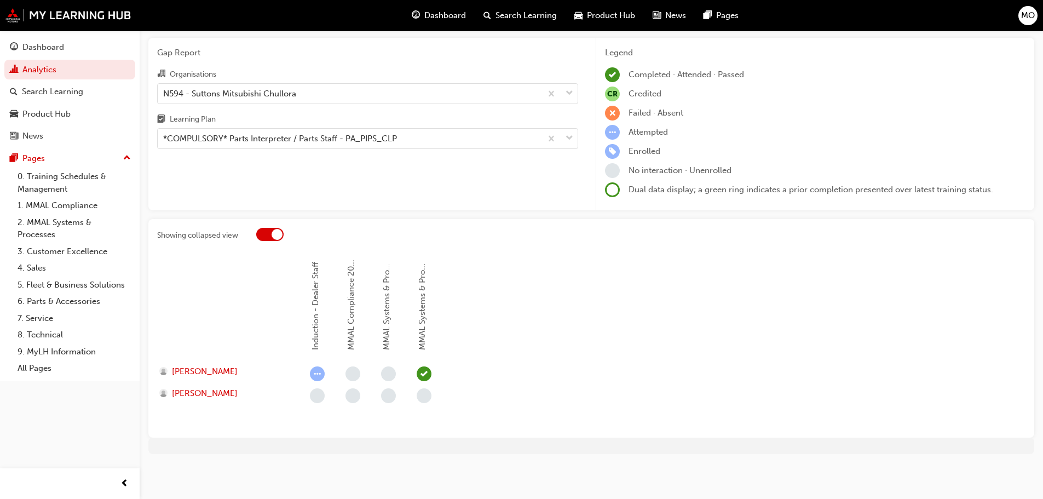
click at [268, 233] on div at bounding box center [269, 234] width 27 height 13
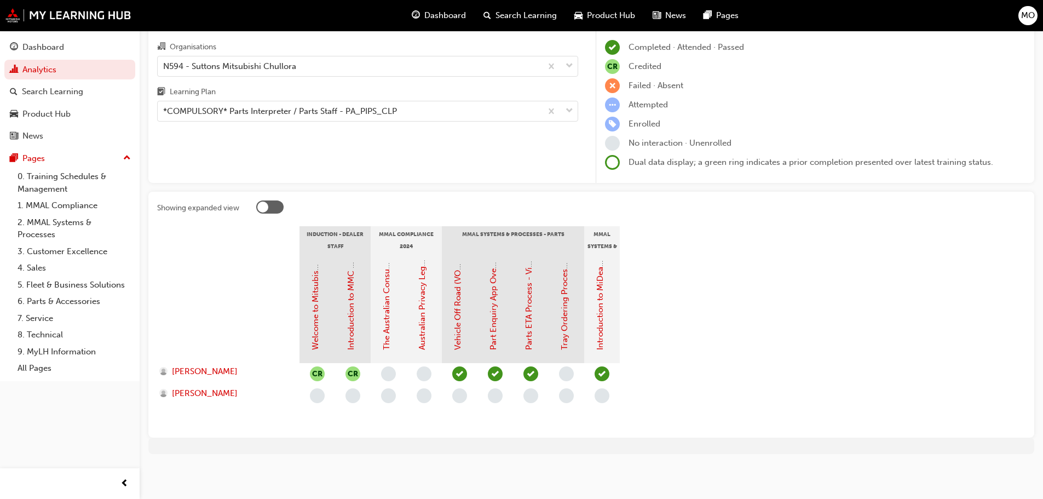
click at [588, 286] on div "Introduction to MiDealerAssist" at bounding box center [602, 307] width 36 height 109
